Goal: Task Accomplishment & Management: Use online tool/utility

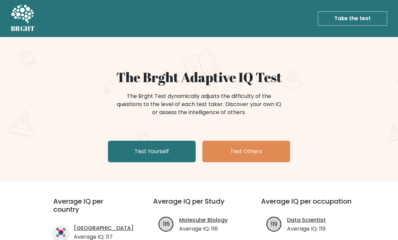
click at [172, 150] on link "Test Yourself" at bounding box center [152, 152] width 88 height 22
click at [169, 141] on link "Test Yourself" at bounding box center [152, 152] width 88 height 22
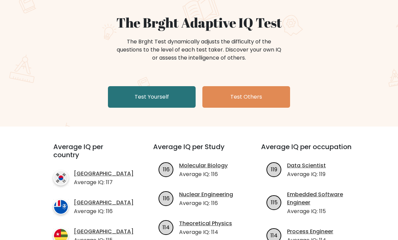
scroll to position [76, 0]
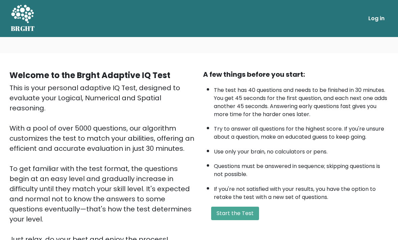
click at [237, 219] on button "Start the Test" at bounding box center [235, 213] width 48 height 13
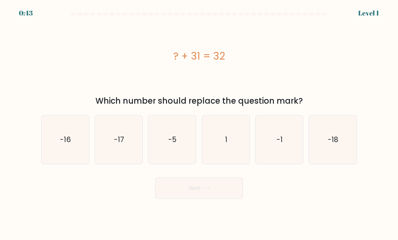
scroll to position [10, 0]
